Goal: Task Accomplishment & Management: Manage account settings

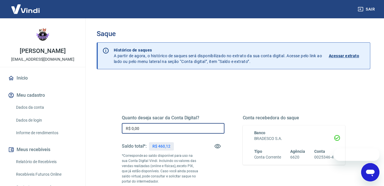
click at [149, 131] on input "R$ 0,00" at bounding box center [173, 128] width 103 height 11
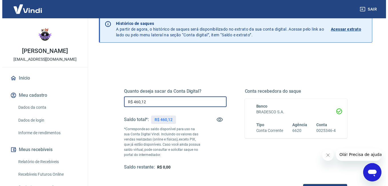
scroll to position [51, 0]
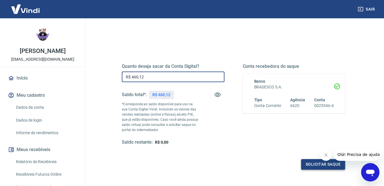
type input "R$ 460,12"
click at [309, 166] on button "Solicitar saque" at bounding box center [323, 164] width 44 height 11
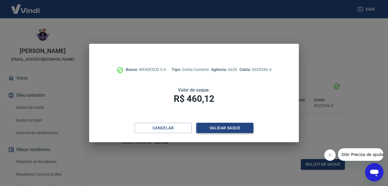
click at [227, 125] on button "Validar saque" at bounding box center [224, 128] width 57 height 11
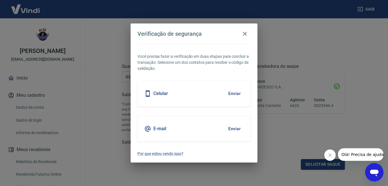
click at [235, 92] on button "Enviar" at bounding box center [234, 93] width 19 height 12
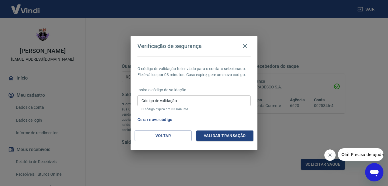
click at [225, 95] on input "Código de validação" at bounding box center [193, 100] width 113 height 11
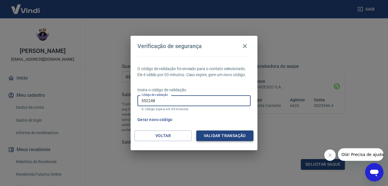
type input "552248"
click at [219, 132] on button "Validar transação" at bounding box center [224, 135] width 57 height 11
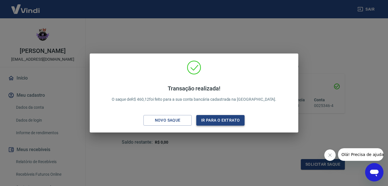
click at [219, 122] on button "Ir para o extrato" at bounding box center [220, 120] width 48 height 11
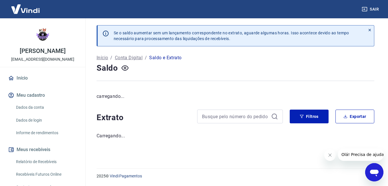
click at [219, 122] on div at bounding box center [240, 116] width 86 height 14
